Goal: Information Seeking & Learning: Learn about a topic

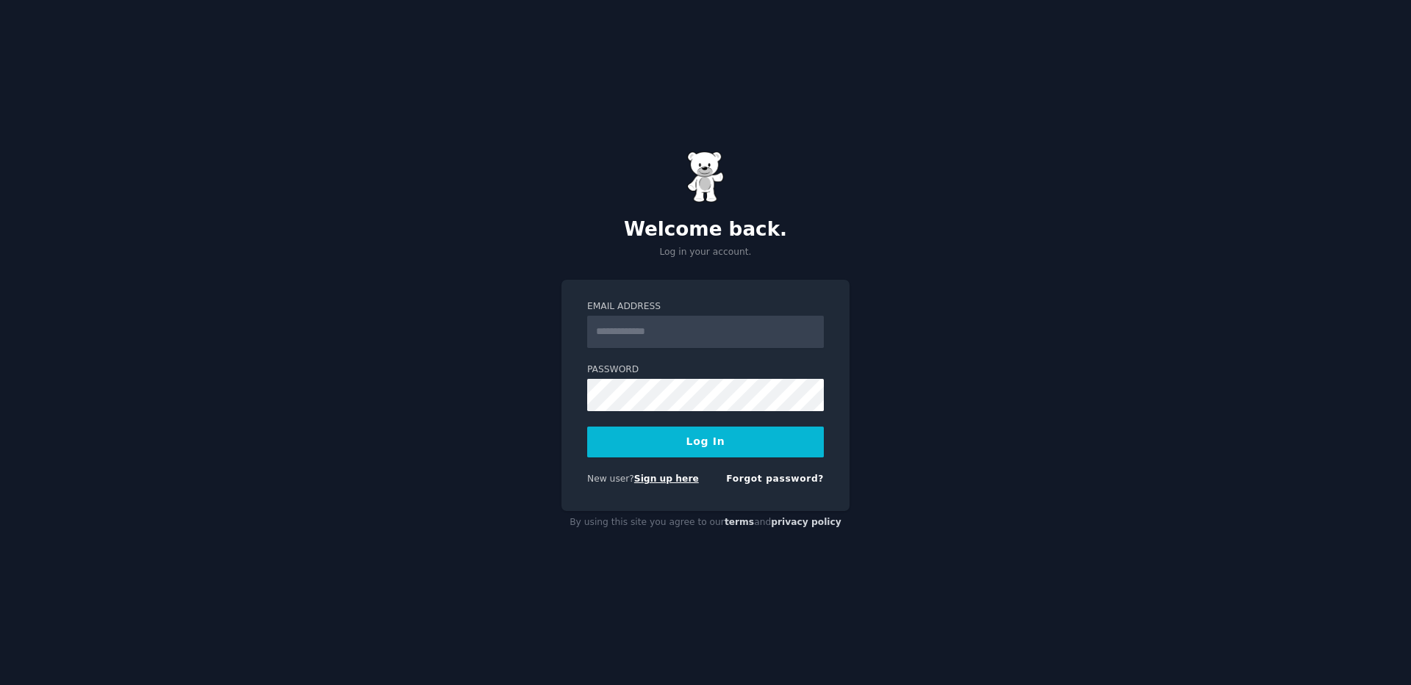
click at [658, 484] on link "Sign up here" at bounding box center [666, 479] width 65 height 10
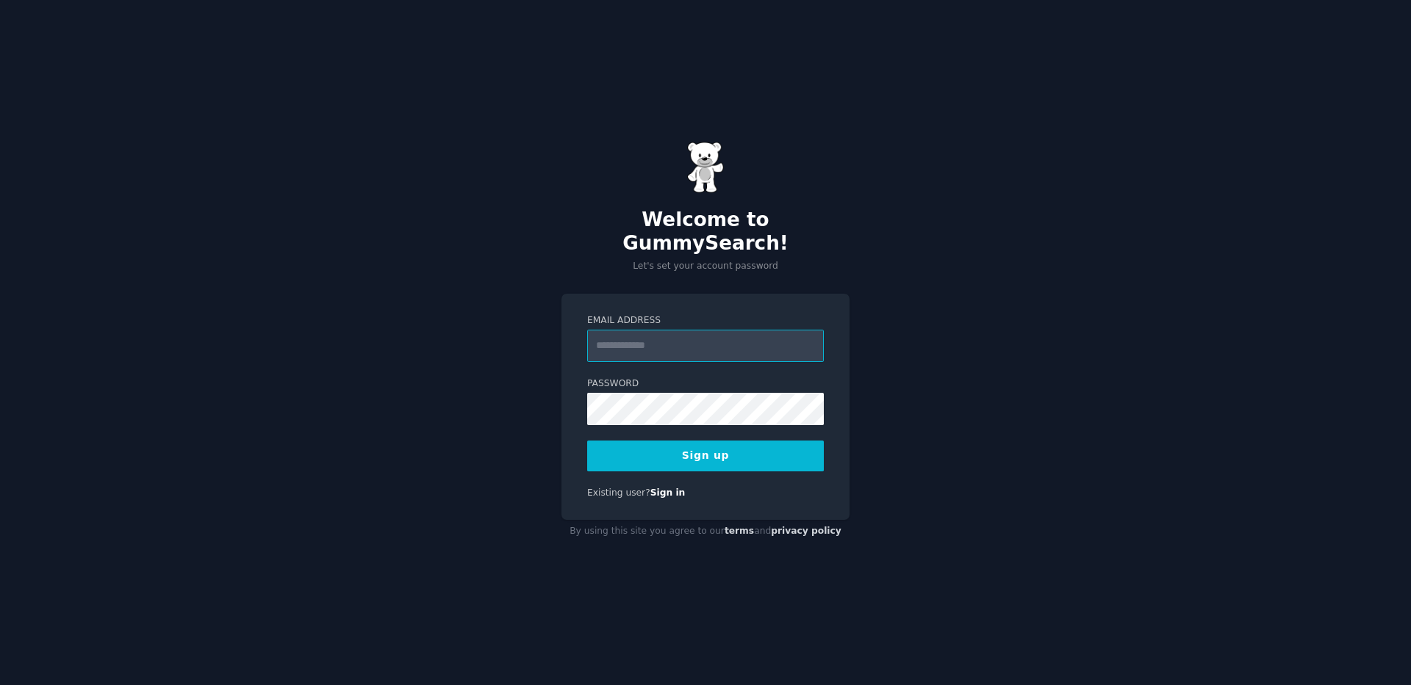
click at [666, 335] on input "Email Address" at bounding box center [705, 346] width 237 height 32
type input "**********"
click at [744, 441] on button "Sign up" at bounding box center [705, 456] width 237 height 31
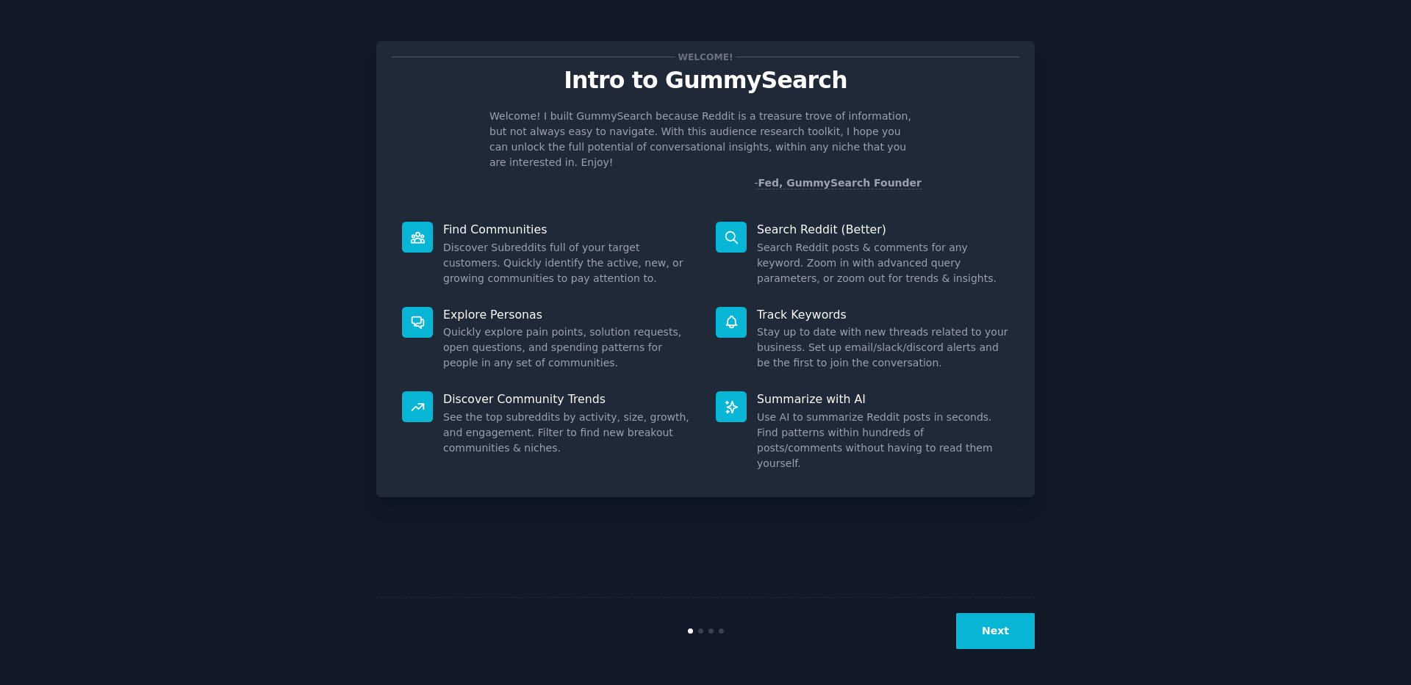
click at [842, 109] on p "Welcome! I built GummySearch because Reddit is a treasure trove of information,…" at bounding box center [705, 140] width 432 height 62
click at [984, 644] on button "Next" at bounding box center [995, 631] width 79 height 36
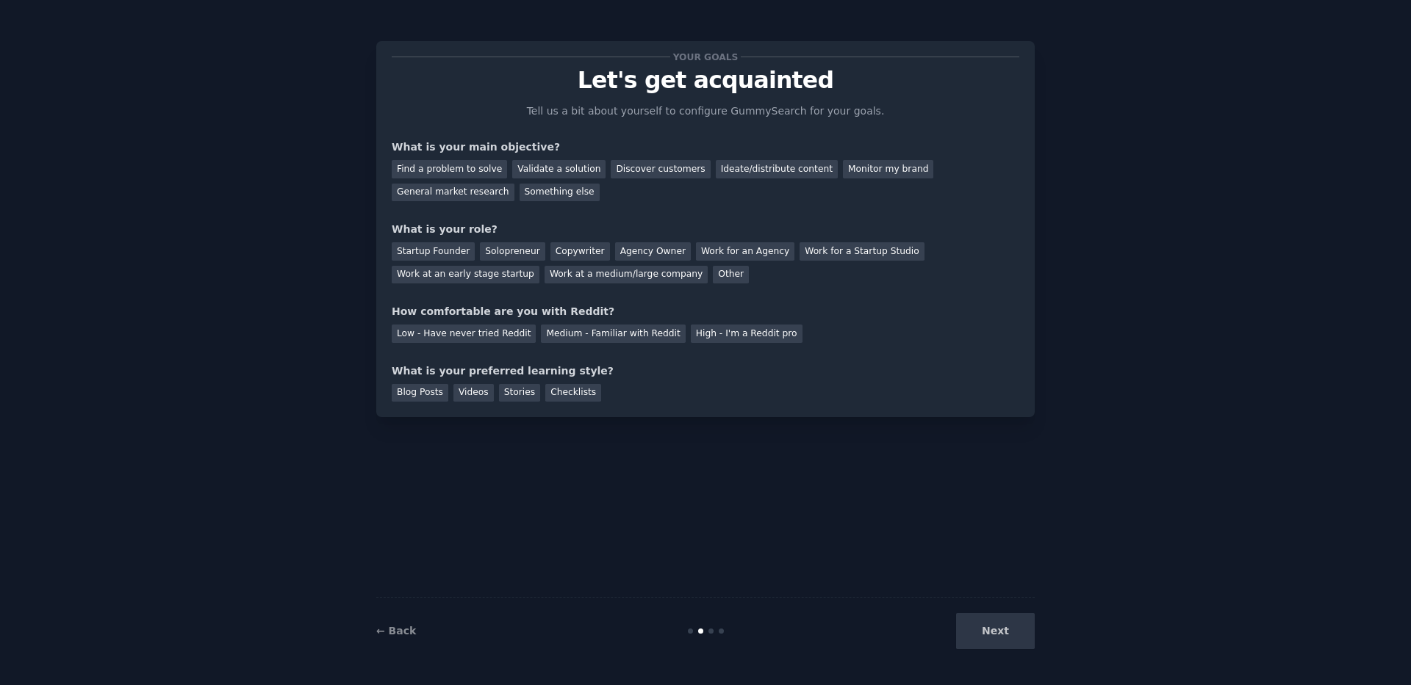
click at [988, 635] on div "Next" at bounding box center [925, 631] width 220 height 36
click at [517, 251] on div "Solopreneur" at bounding box center [512, 251] width 65 height 18
click at [477, 173] on div "Find a problem to solve" at bounding box center [449, 169] width 115 height 18
click at [434, 390] on div "Blog Posts" at bounding box center [420, 393] width 57 height 18
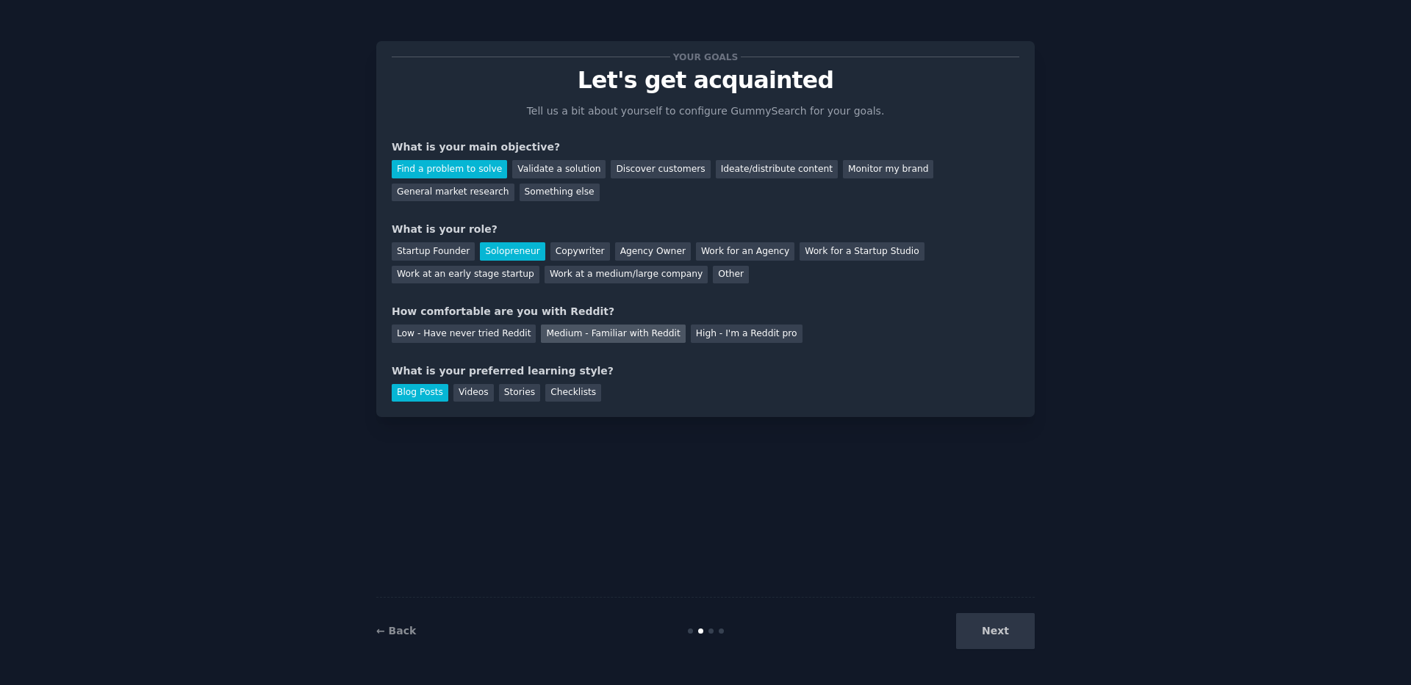
click at [616, 336] on div "Medium - Familiar with Reddit" at bounding box center [613, 334] width 144 height 18
click at [979, 622] on button "Next" at bounding box center [995, 631] width 79 height 36
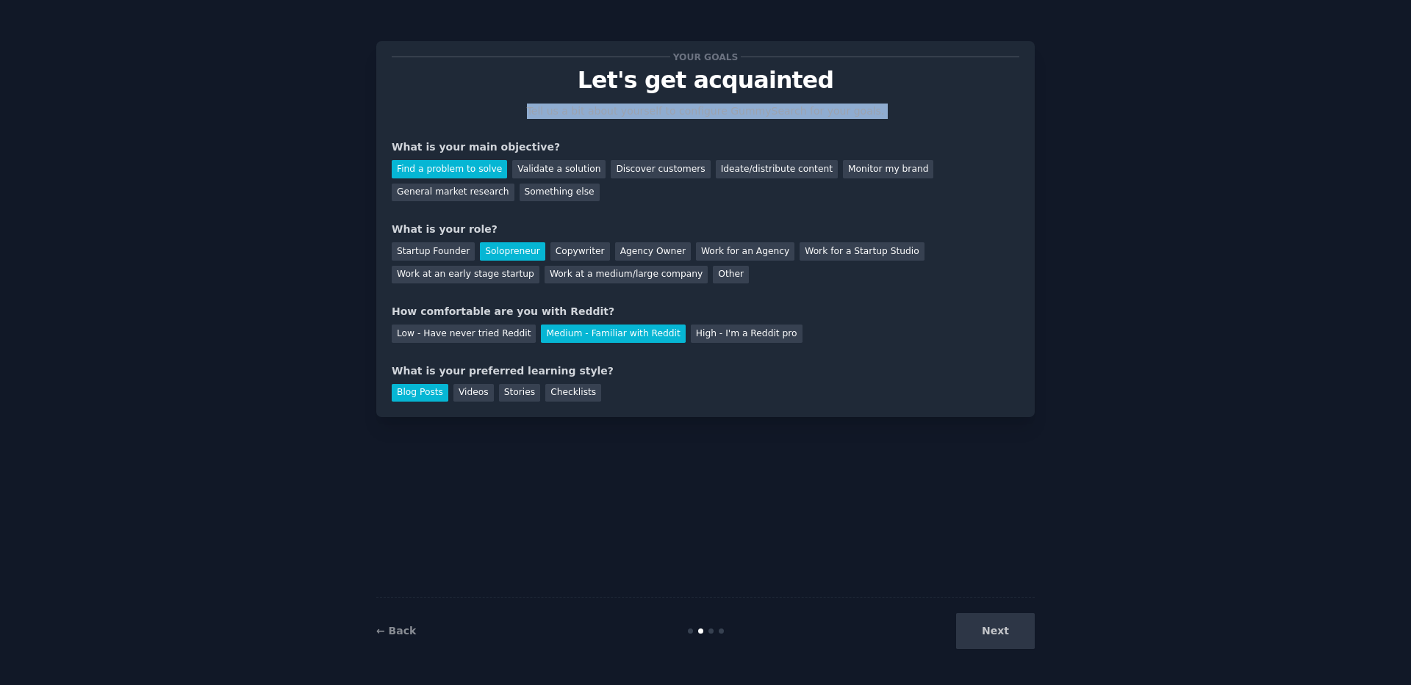
drag, startPoint x: 543, startPoint y: 96, endPoint x: 908, endPoint y: 126, distance: 366.4
click at [894, 125] on div "Your goals Let's get acquainted Tell us a bit about yourself to configure Gummy…" at bounding box center [705, 229] width 627 height 345
click at [916, 125] on div "Your goals Let's get acquainted Tell us a bit about yourself to configure Gummy…" at bounding box center [705, 229] width 627 height 345
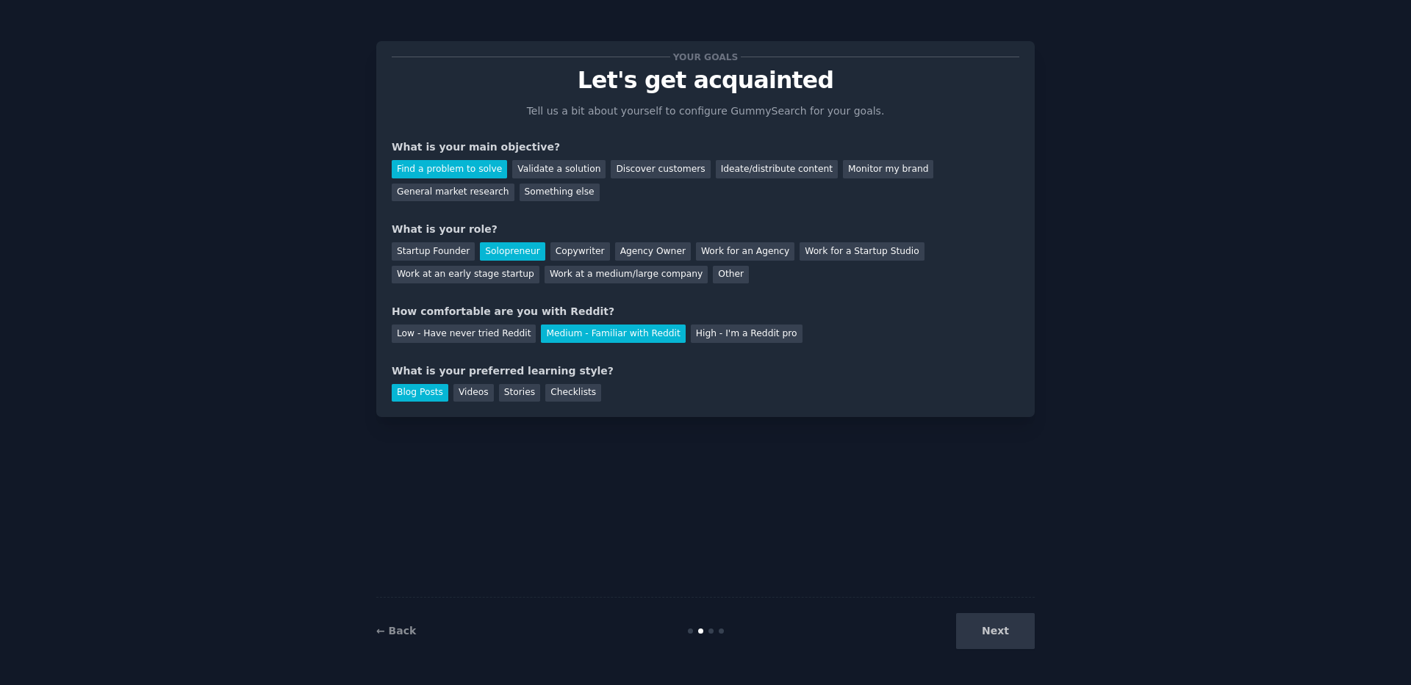
click at [924, 39] on div "Your goals Let's get acquainted Tell us a bit about yourself to configure Gummy…" at bounding box center [705, 343] width 658 height 644
click at [1004, 632] on div "Next" at bounding box center [925, 631] width 220 height 36
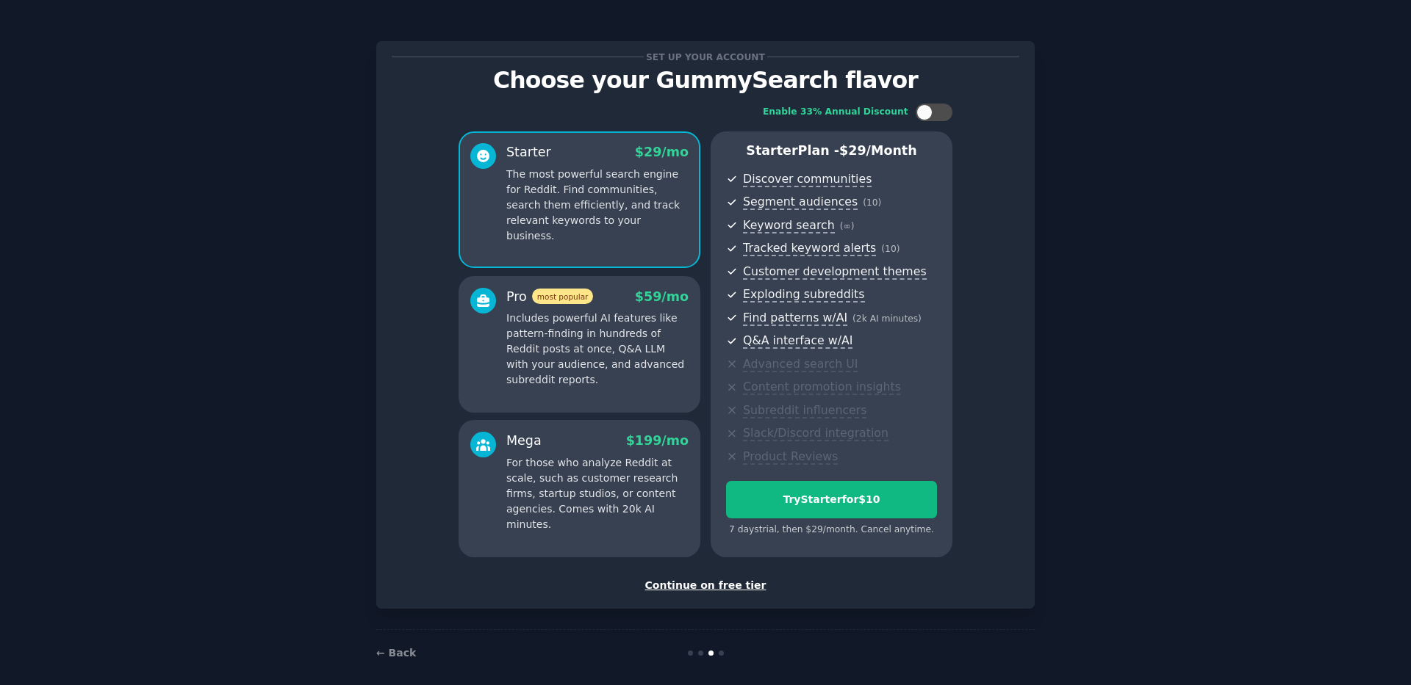
click at [725, 586] on div "Continue on free tier" at bounding box center [705, 585] width 627 height 15
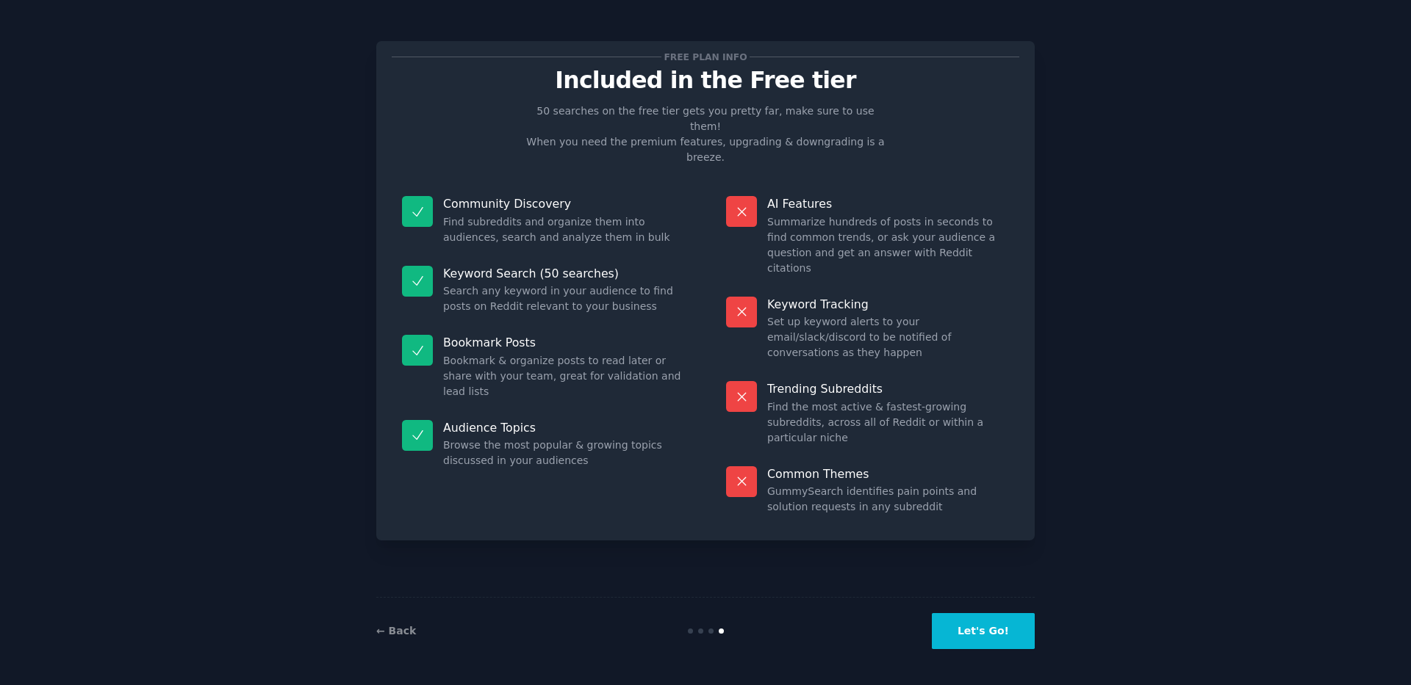
click at [999, 629] on button "Let's Go!" at bounding box center [983, 631] width 103 height 36
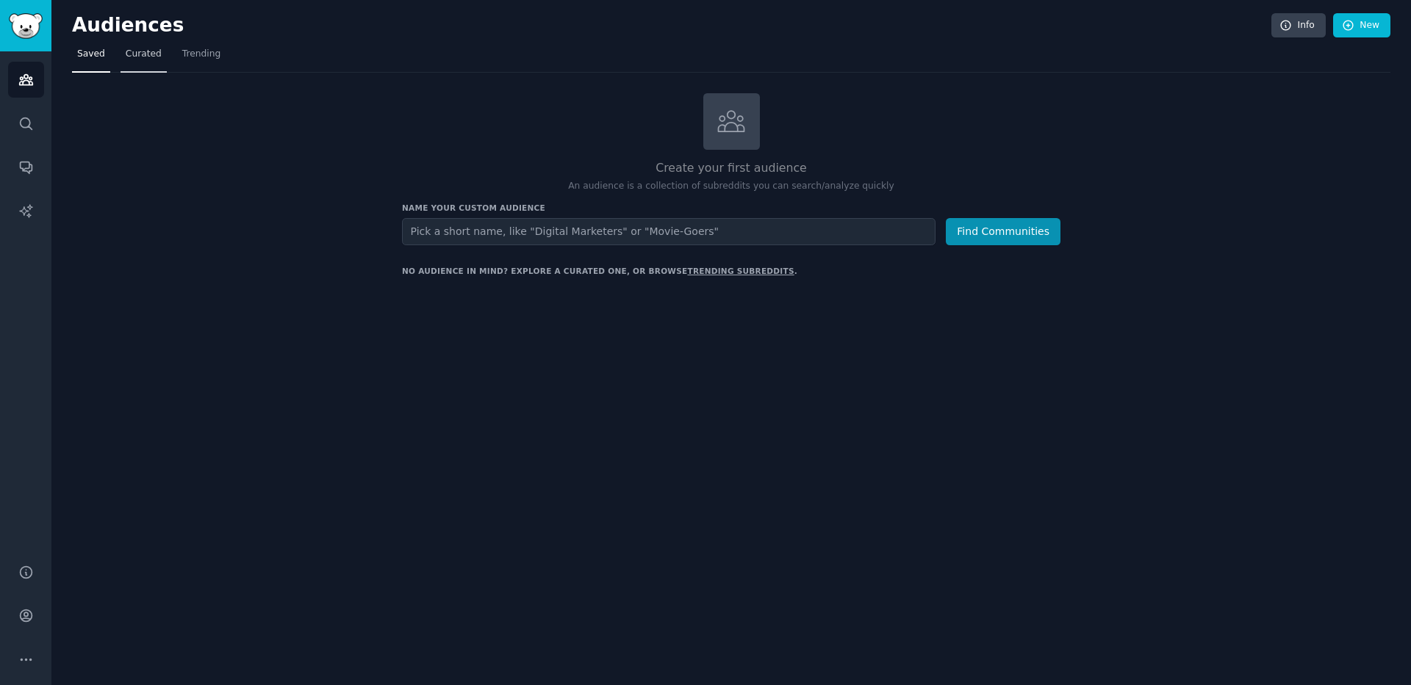
click at [136, 50] on span "Curated" at bounding box center [144, 54] width 36 height 13
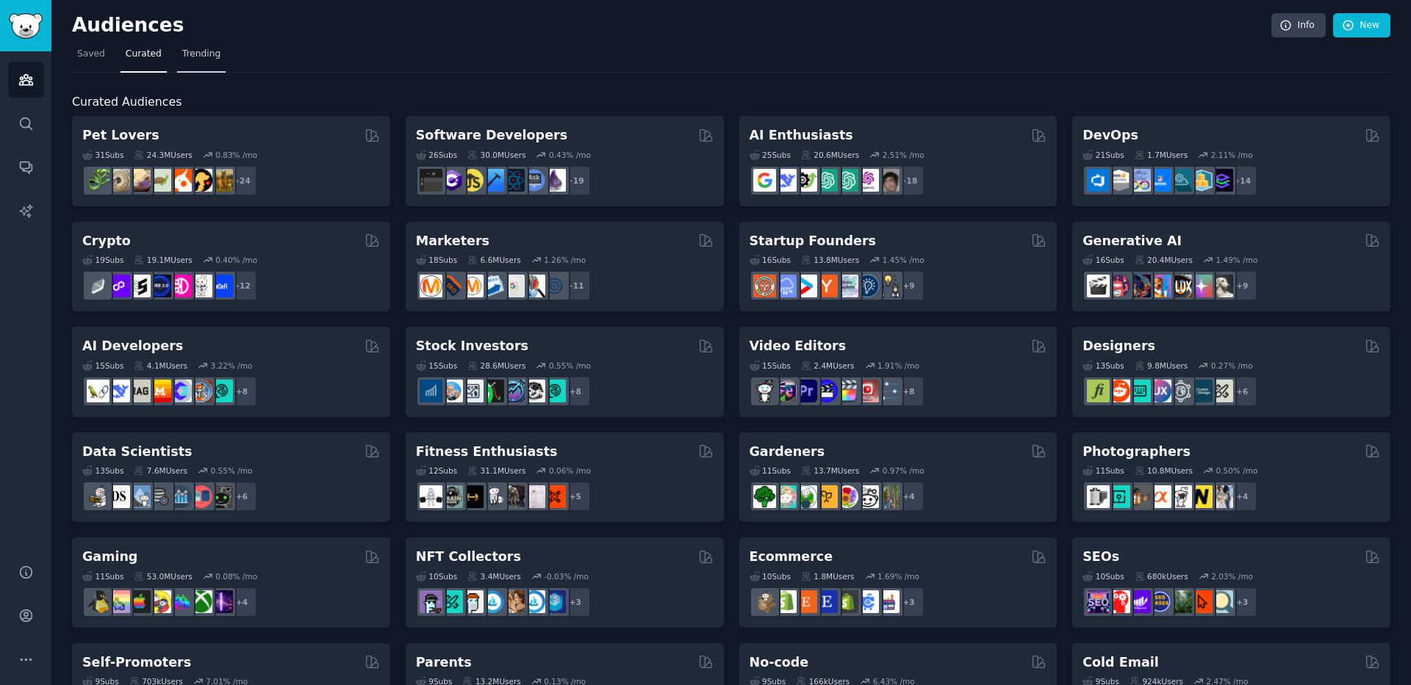
click at [191, 48] on span "Trending" at bounding box center [201, 54] width 38 height 13
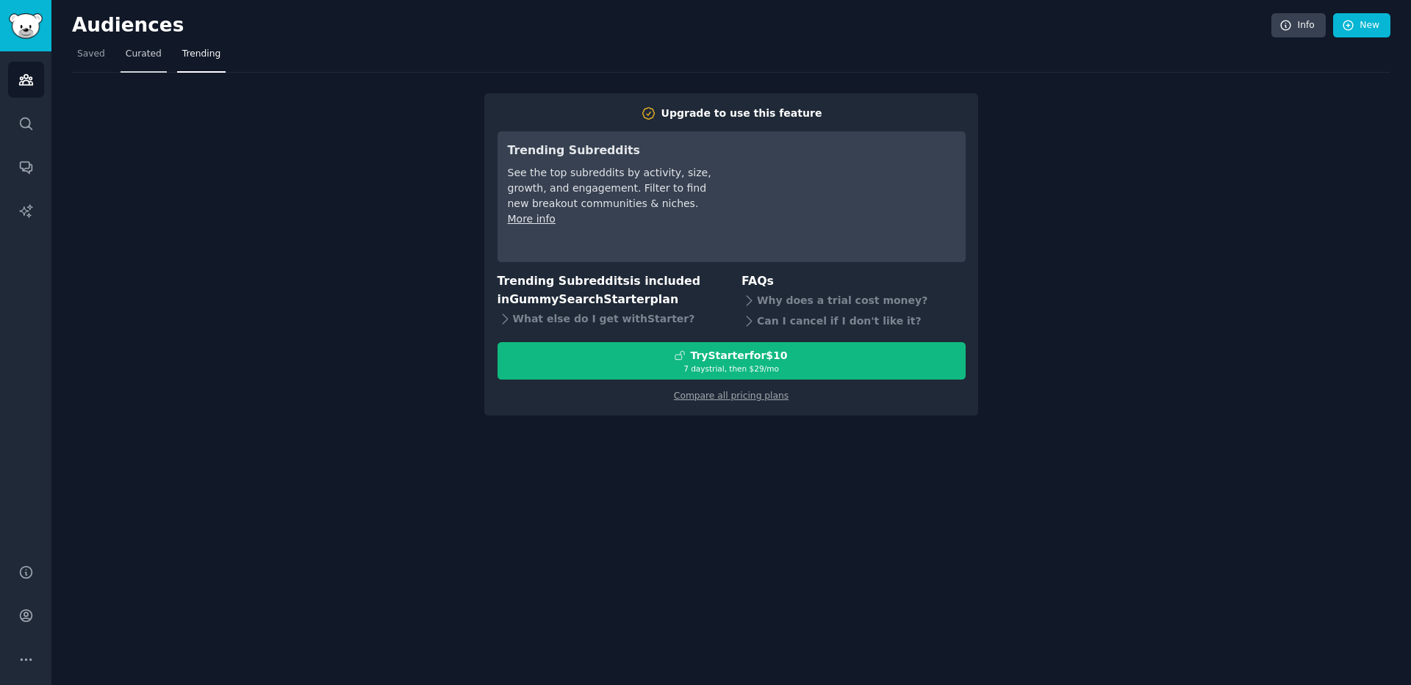
click at [145, 54] on span "Curated" at bounding box center [144, 54] width 36 height 13
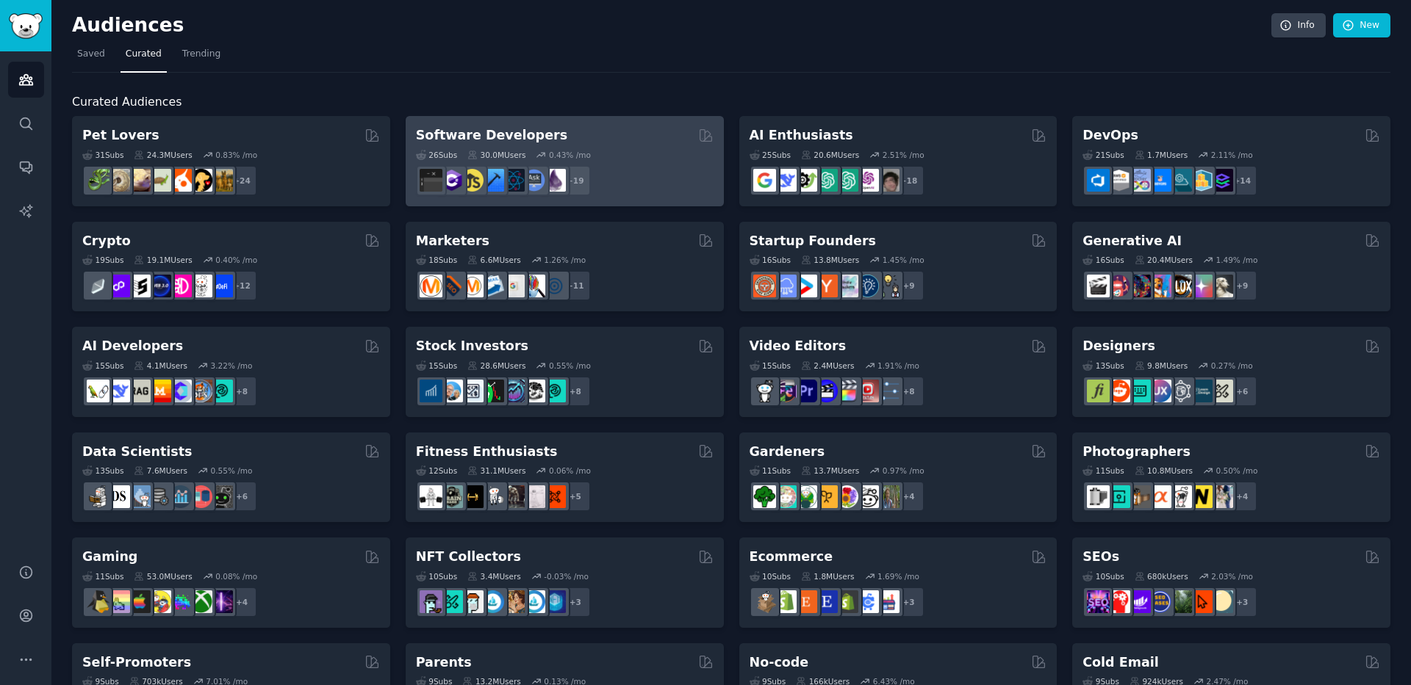
click at [588, 133] on div "Software Developers" at bounding box center [565, 135] width 298 height 18
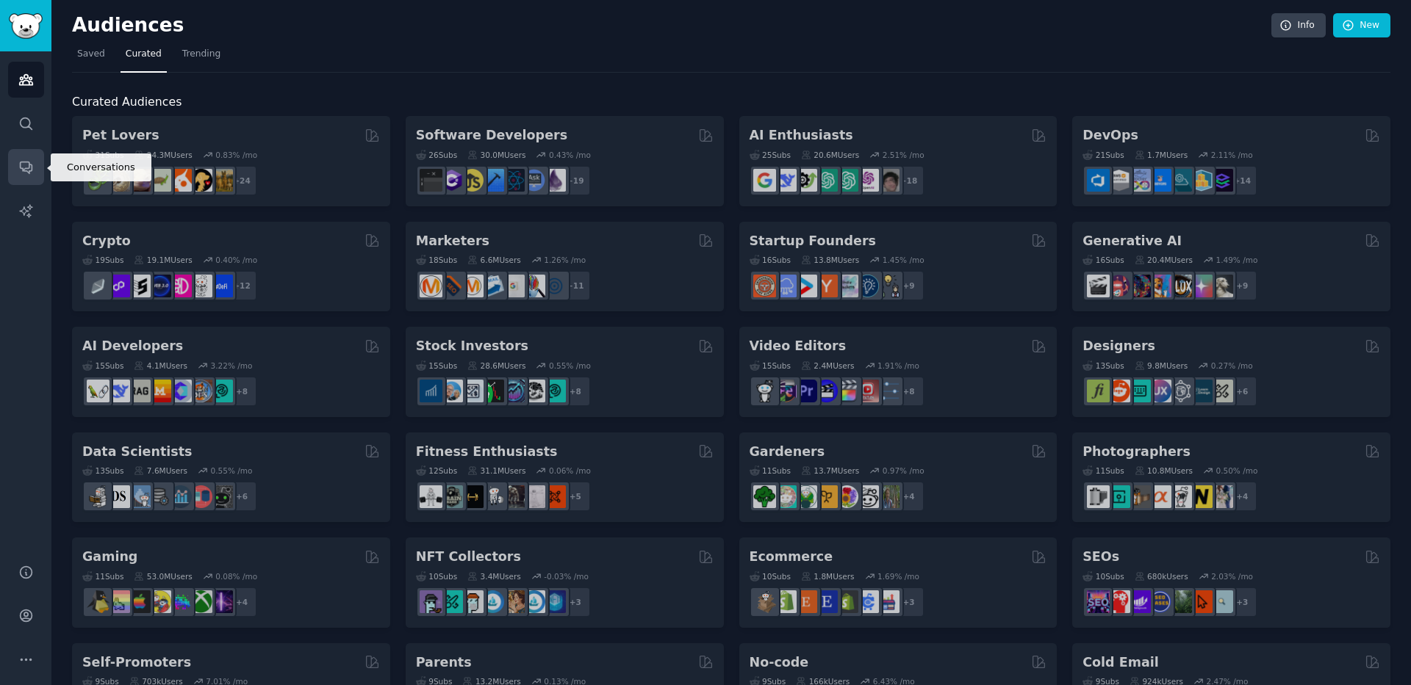
click at [26, 173] on icon "Sidebar" at bounding box center [25, 166] width 15 height 15
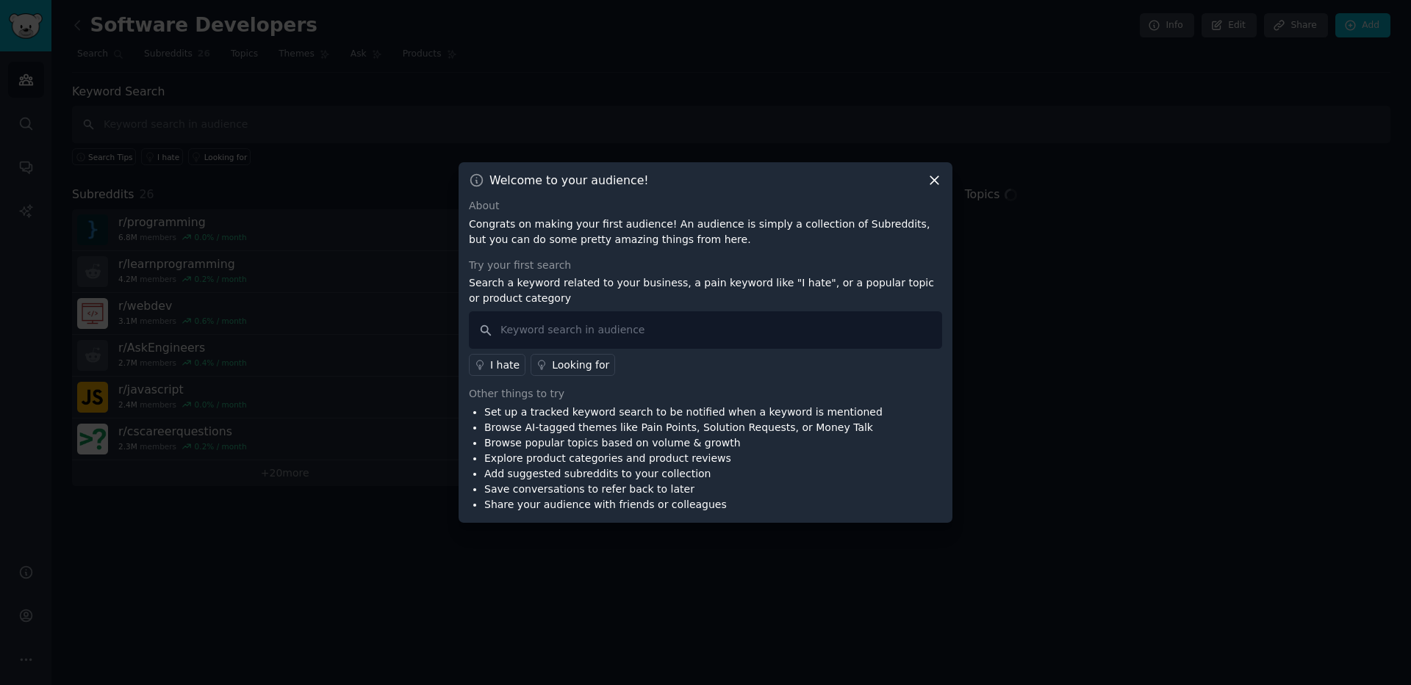
click at [938, 177] on icon at bounding box center [933, 180] width 15 height 15
